Goal: Find specific page/section: Find specific page/section

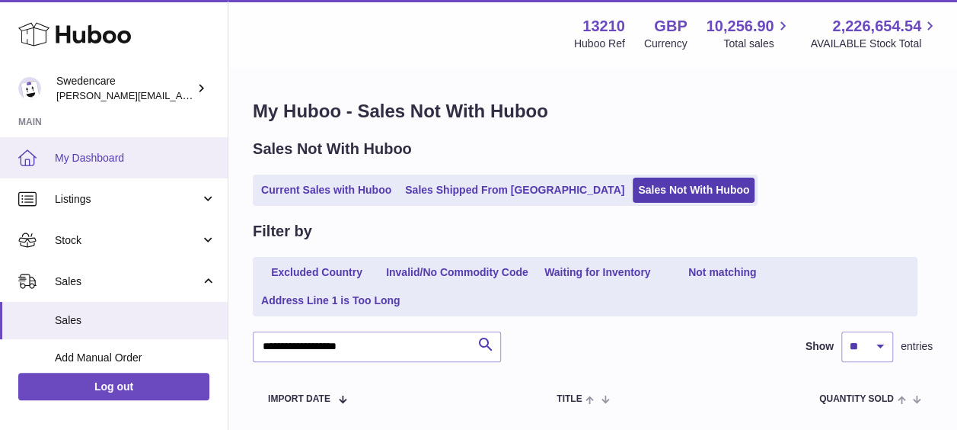
click at [76, 161] on span "My Dashboard" at bounding box center [135, 158] width 161 height 14
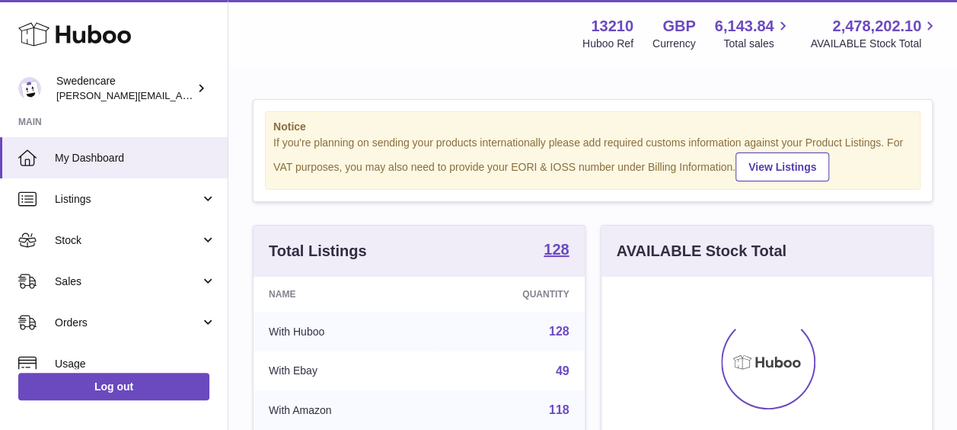
scroll to position [238, 331]
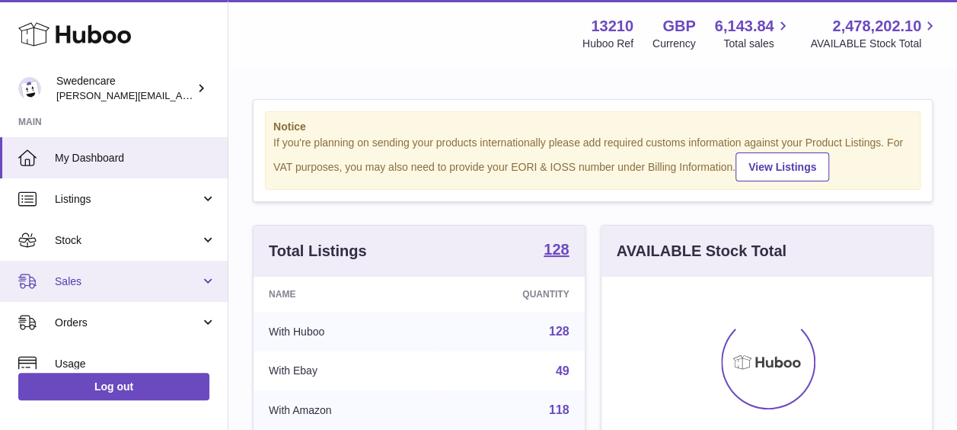
click at [75, 283] on span "Sales" at bounding box center [127, 281] width 145 height 14
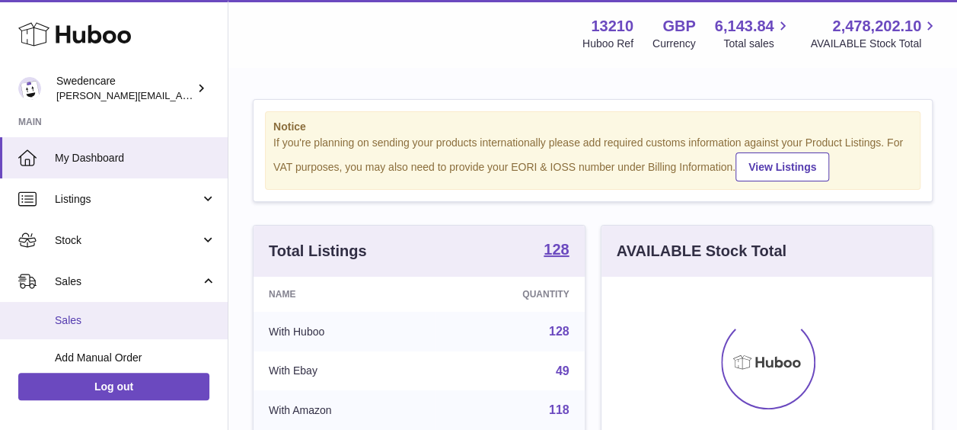
click at [83, 313] on span "Sales" at bounding box center [135, 320] width 161 height 14
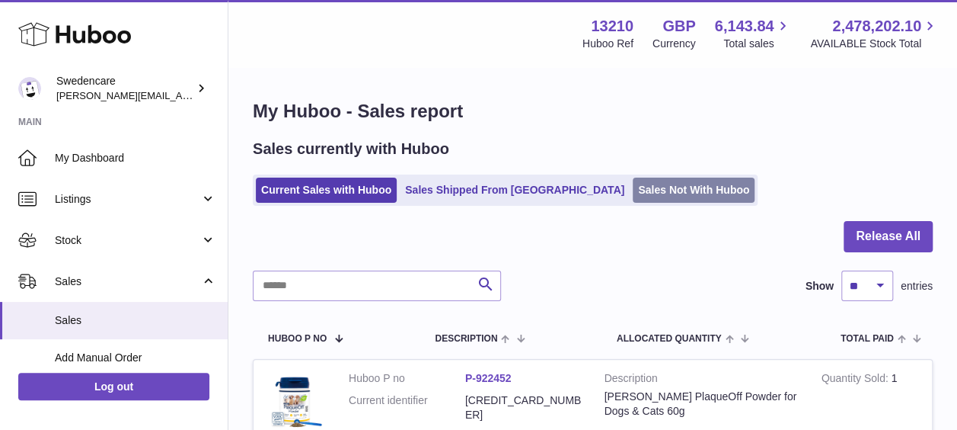
click at [633, 179] on link "Sales Not With Huboo" at bounding box center [694, 189] width 122 height 25
